Goal: Use online tool/utility: Utilize a website feature to perform a specific function

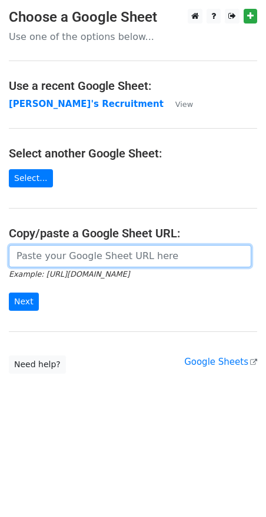
click at [64, 260] on input "url" at bounding box center [130, 256] width 242 height 22
paste input "https://docs.google.com/spreadsheets/d/1Cr9APMfEyBzomlp0d5nIDRAmjV2mnvwC1MH092O…"
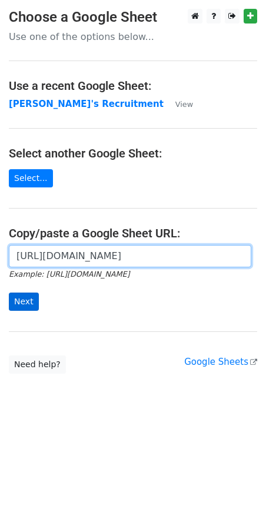
type input "https://docs.google.com/spreadsheets/d/1Cr9APMfEyBzomlp0d5nIDRAmjV2mnvwC1MH092O…"
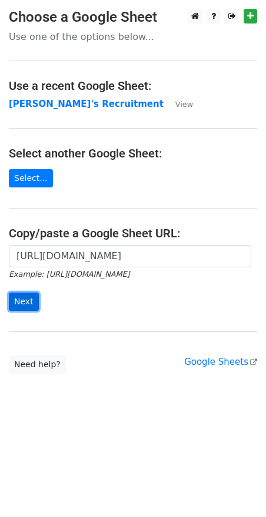
click at [35, 302] on input "Next" at bounding box center [24, 302] width 30 height 18
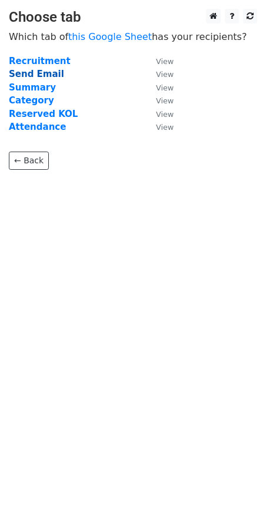
click at [52, 74] on strong "Send Email" at bounding box center [36, 74] width 55 height 11
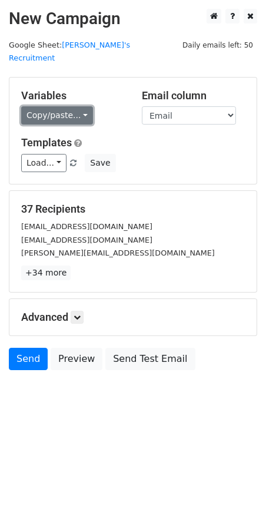
click at [82, 106] on link "Copy/paste..." at bounding box center [57, 115] width 72 height 18
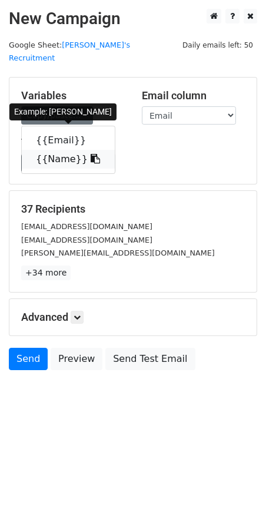
click at [91, 154] on icon at bounding box center [95, 158] width 9 height 9
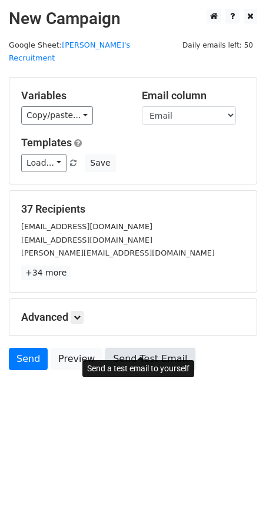
click at [151, 348] on link "Send Test Email" at bounding box center [149, 359] width 89 height 22
